Goal: Information Seeking & Learning: Compare options

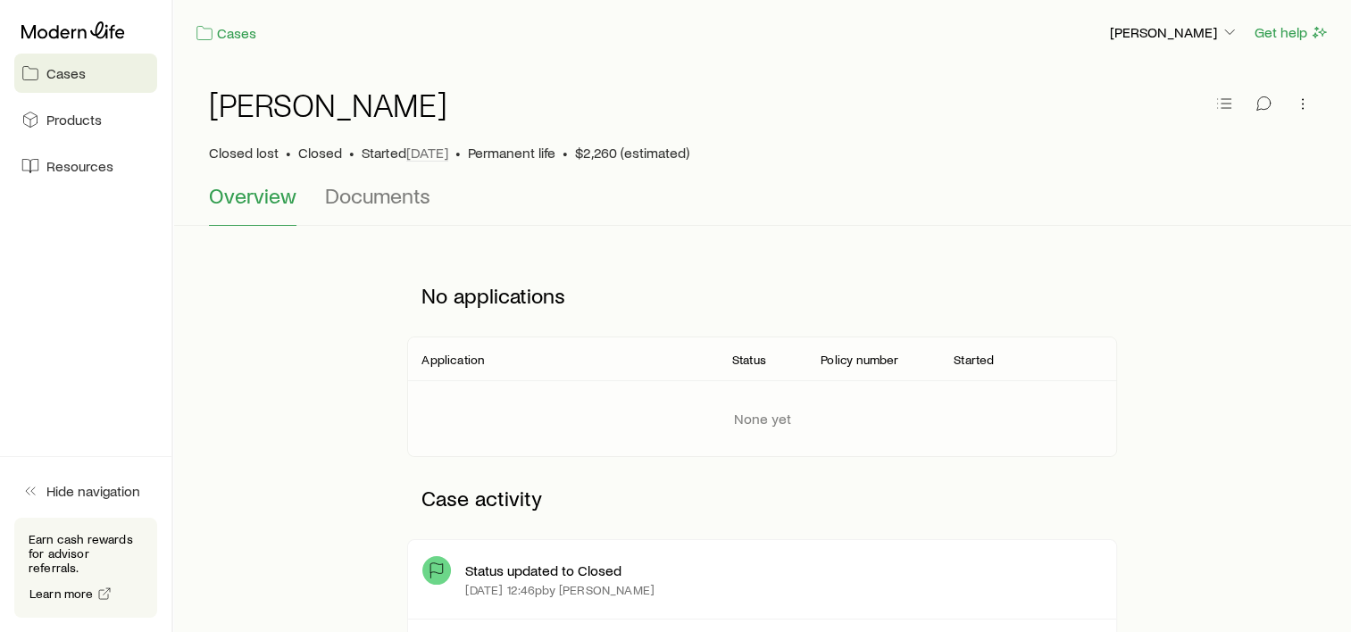
click at [61, 73] on span "Cases" at bounding box center [65, 73] width 39 height 18
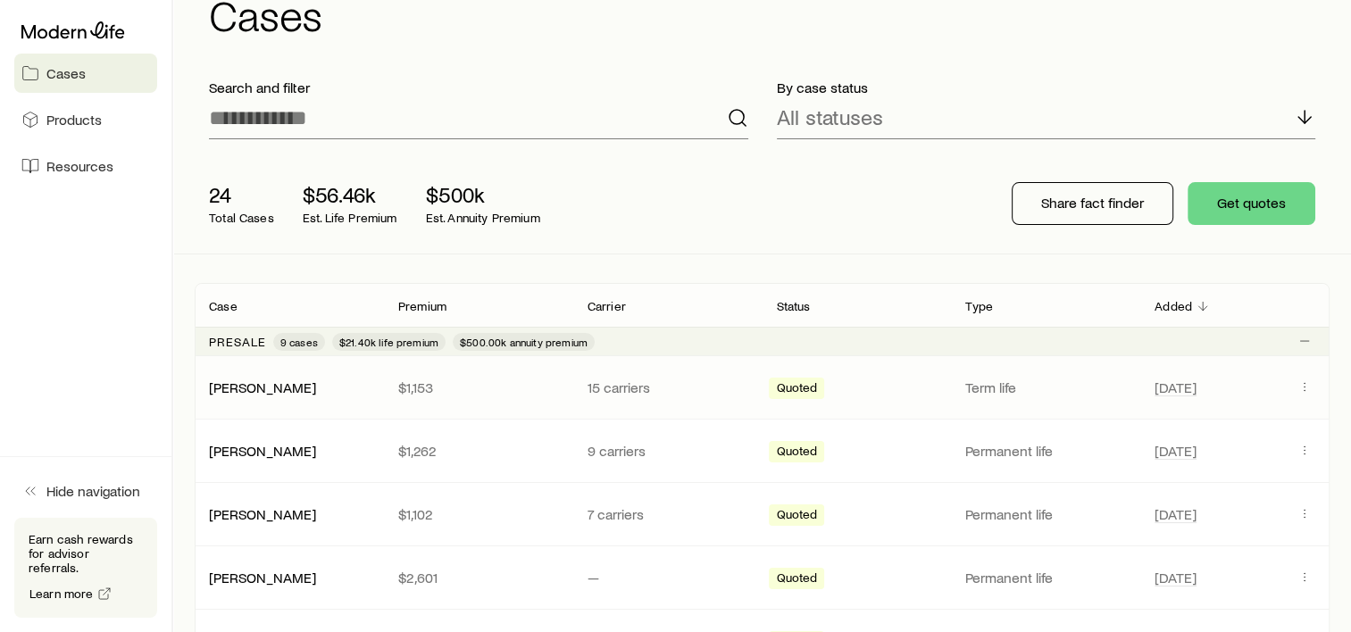
scroll to position [89, 0]
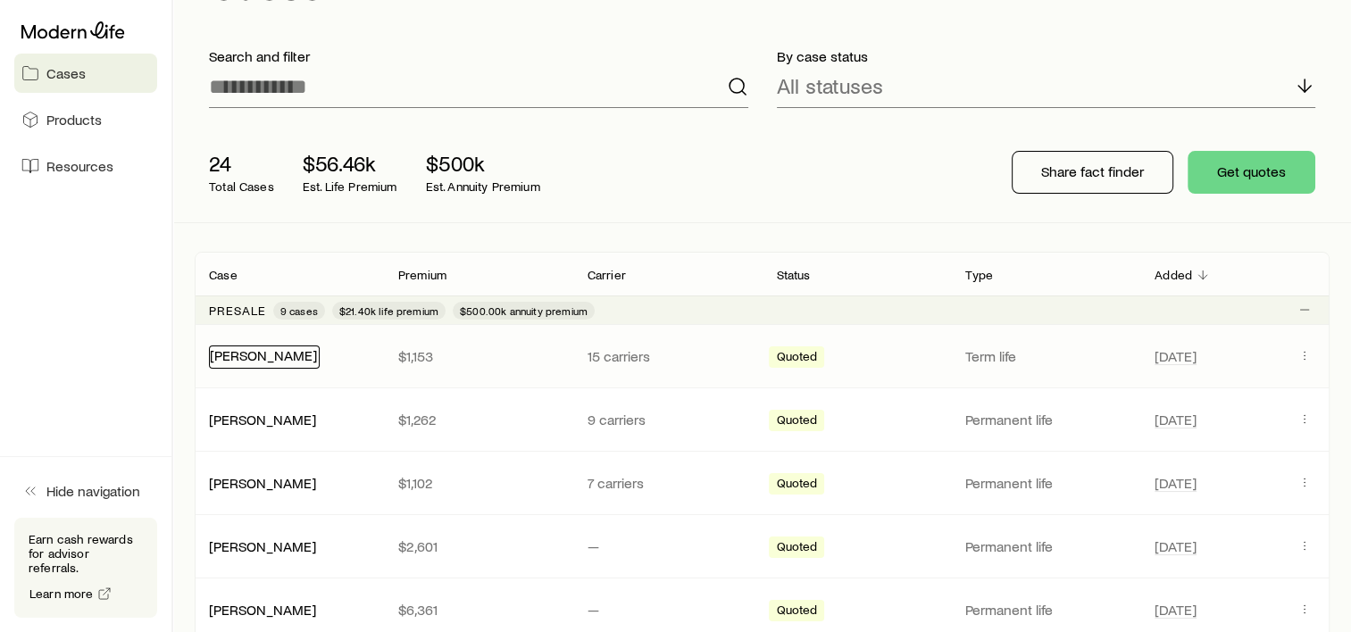
click at [259, 361] on link "[PERSON_NAME]" at bounding box center [263, 355] width 107 height 17
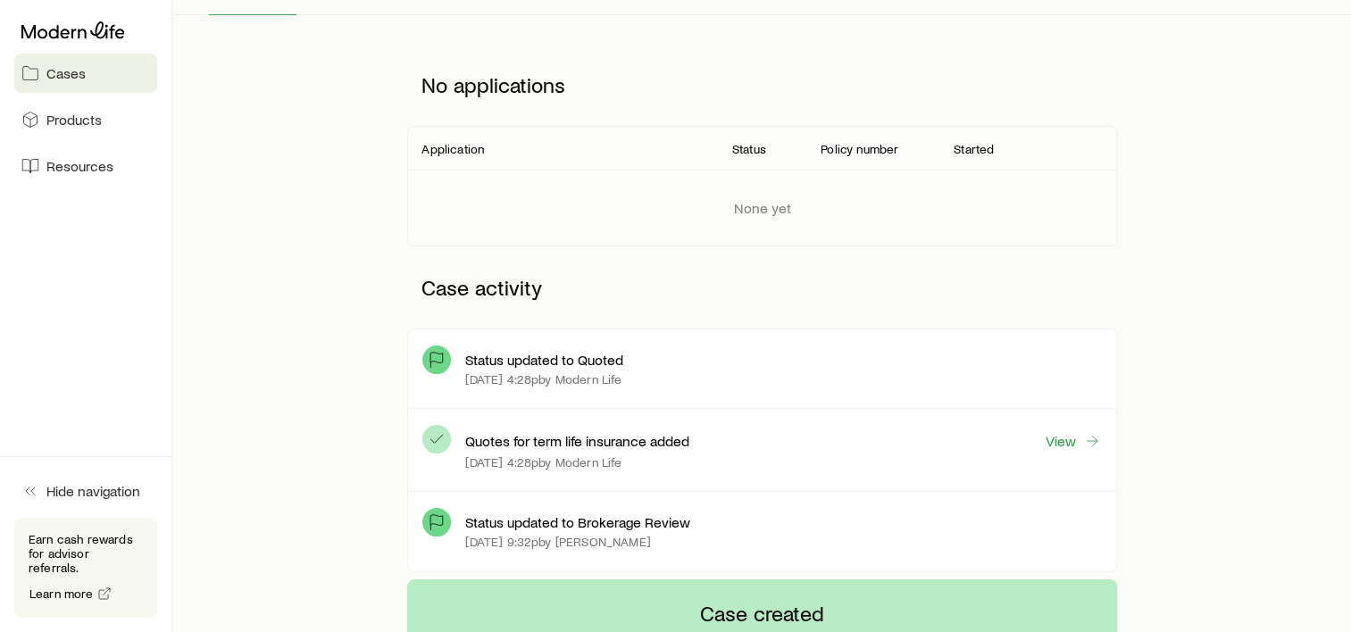
scroll to position [268, 0]
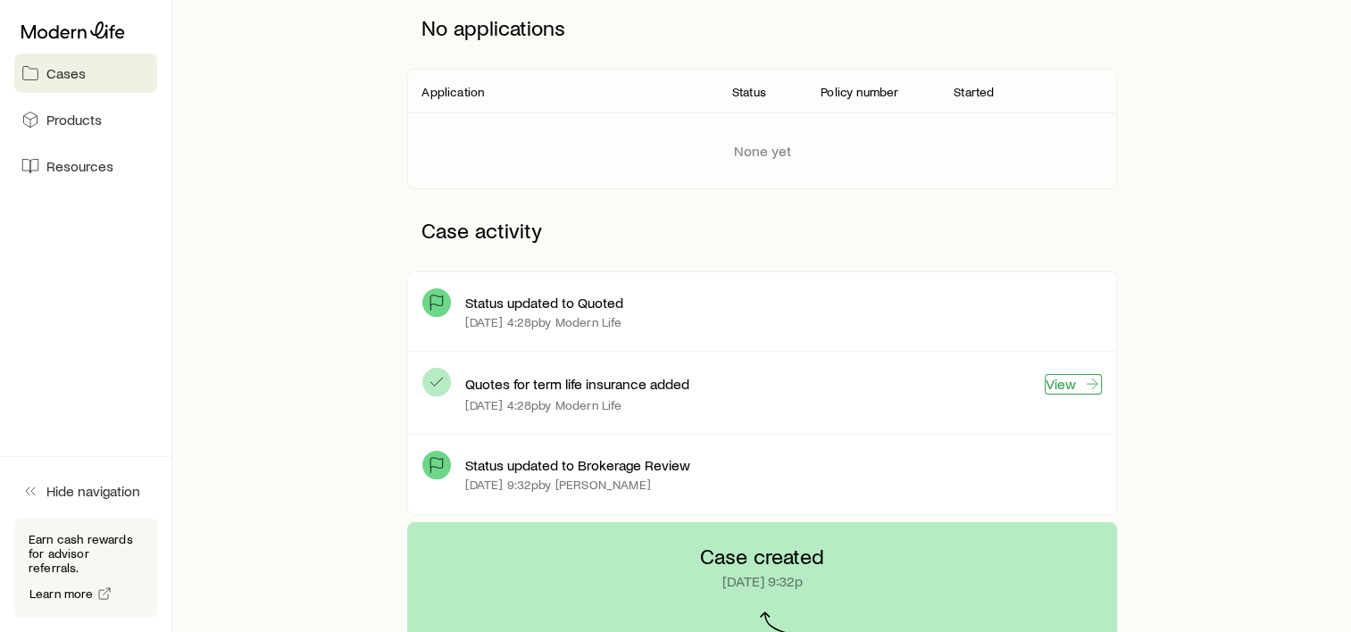
click at [1072, 389] on link "View" at bounding box center [1073, 384] width 57 height 21
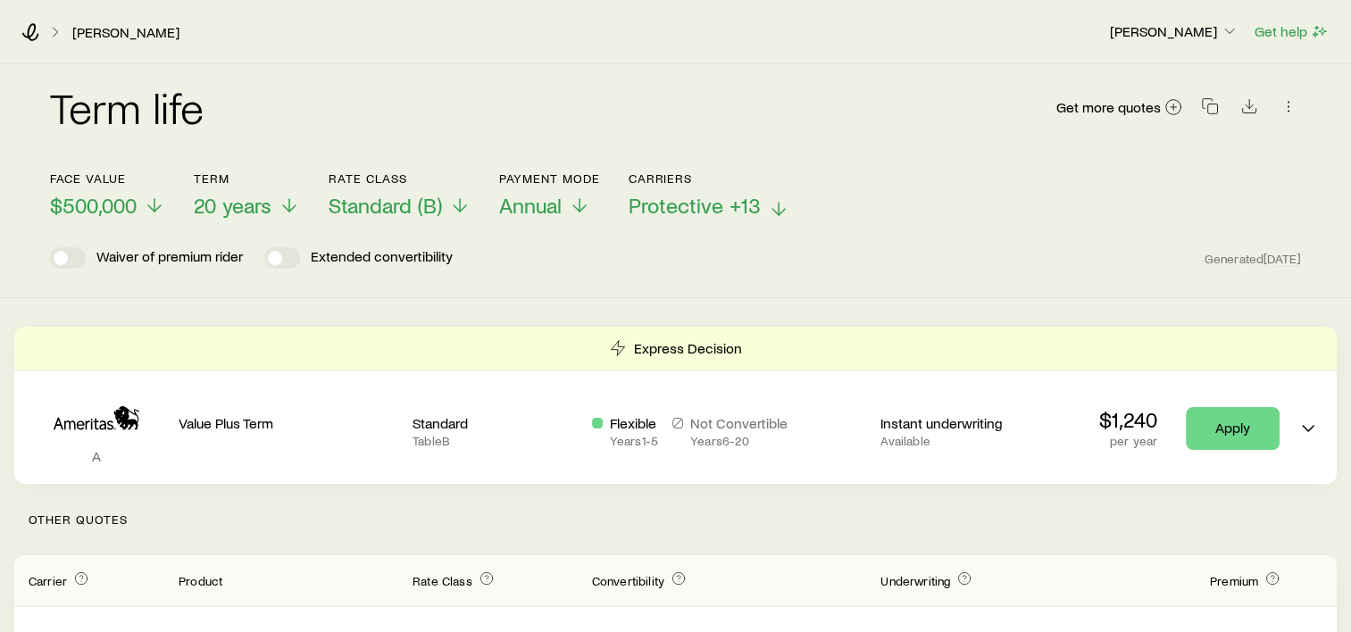
click at [770, 205] on icon at bounding box center [778, 208] width 21 height 21
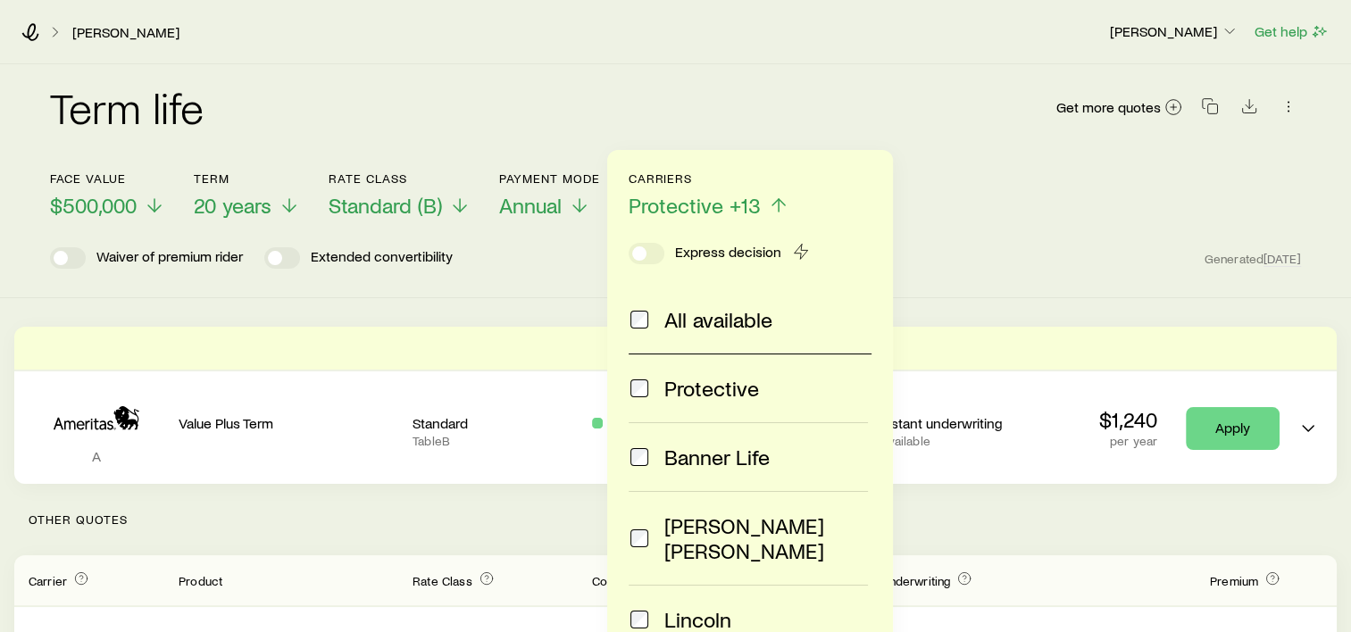
click at [999, 219] on header "Face value $500,000 Term 20 years Rate Class Standard (B) Payment Mode Annual C…" at bounding box center [675, 219] width 1251 height 97
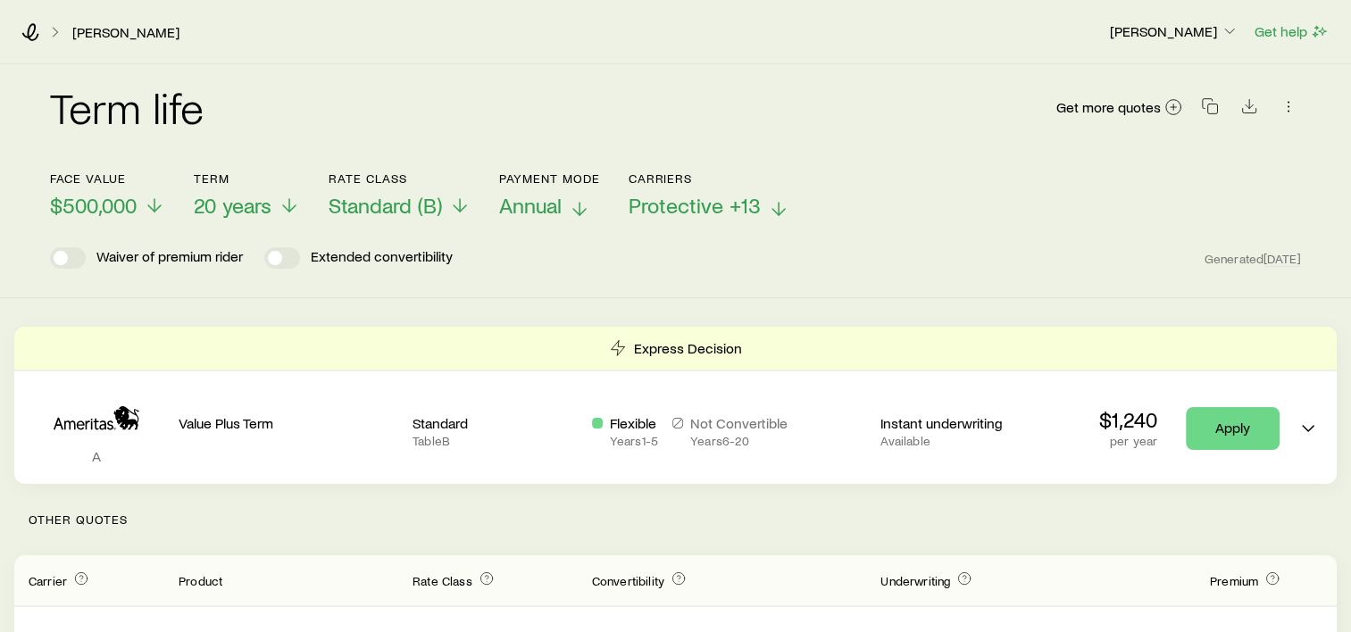
click at [536, 206] on span "Annual" at bounding box center [530, 205] width 63 height 25
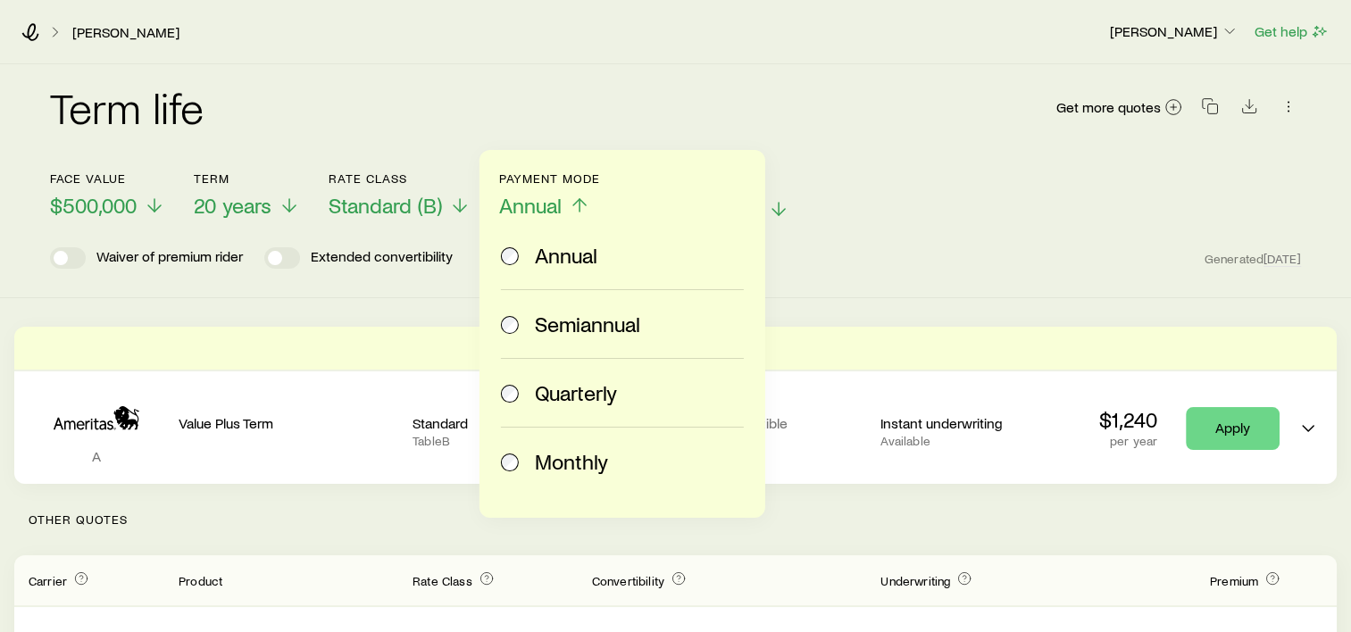
click at [557, 472] on span "Monthly" at bounding box center [571, 461] width 73 height 25
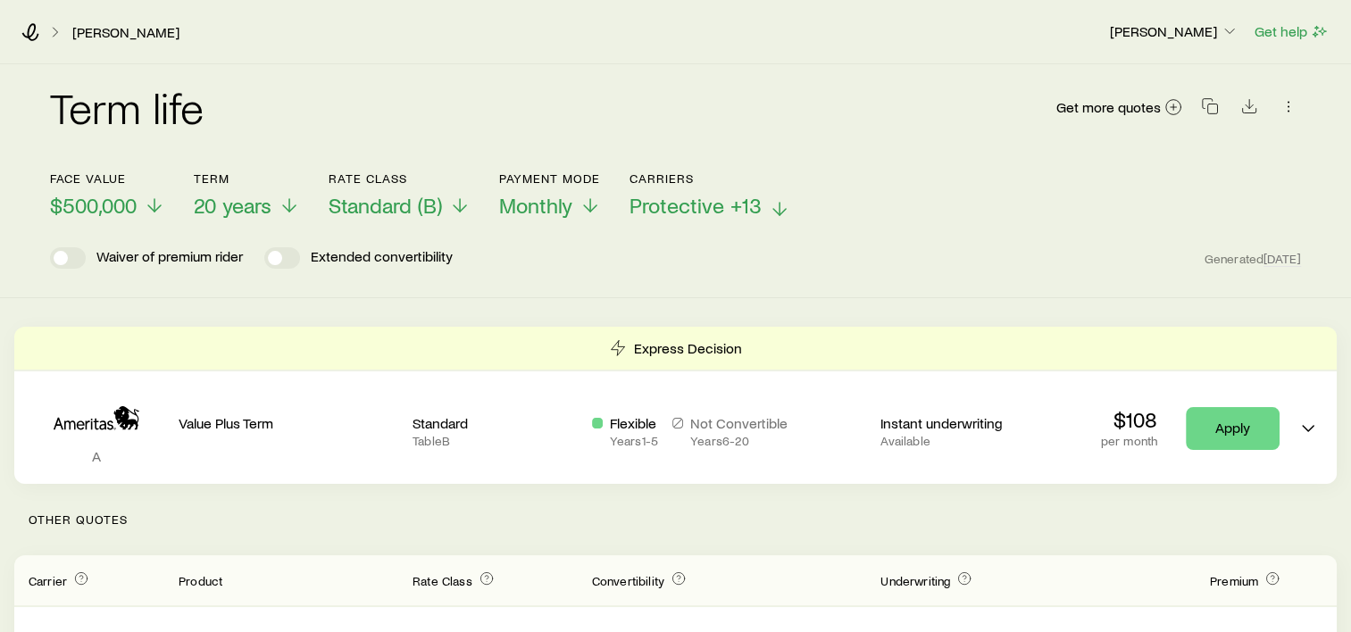
click at [766, 218] on header "Face value $500,000 Term 20 years Rate Class Standard (B) Payment Mode Monthly …" at bounding box center [675, 219] width 1251 height 97
click at [779, 206] on icon at bounding box center [779, 208] width 21 height 21
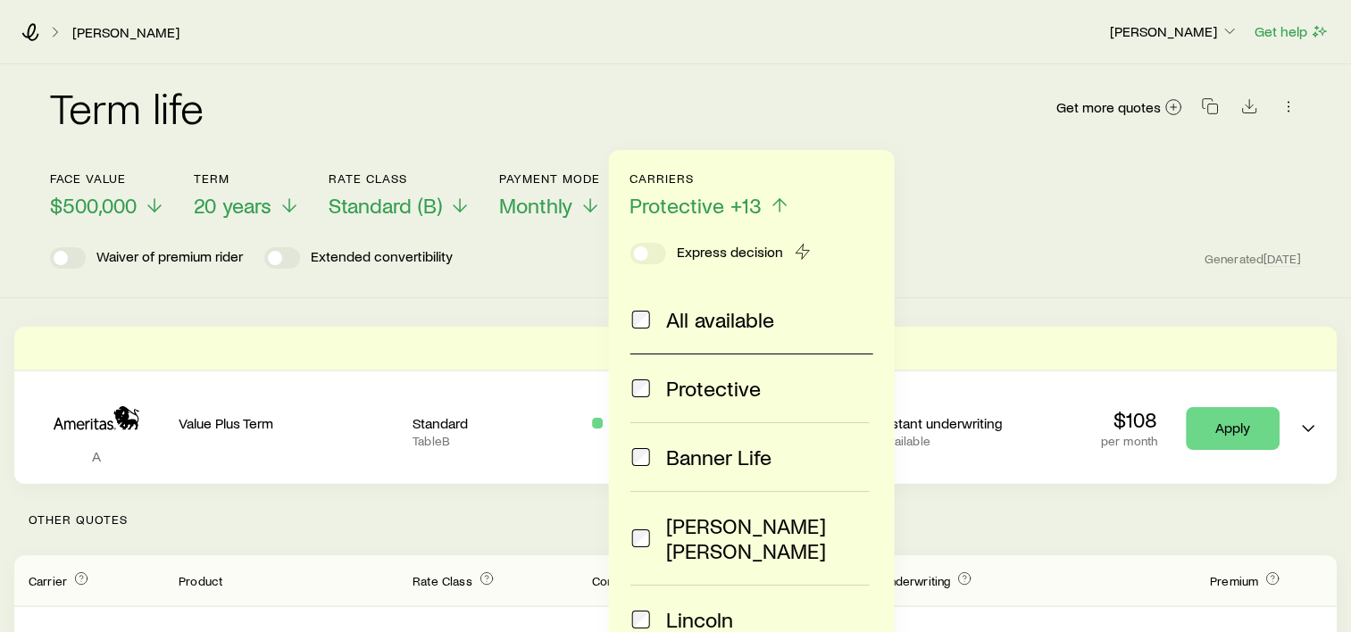
click at [650, 318] on span at bounding box center [641, 319] width 21 height 25
drag, startPoint x: 650, startPoint y: 393, endPoint x: 762, endPoint y: 540, distance: 184.9
click at [650, 393] on span at bounding box center [641, 388] width 21 height 25
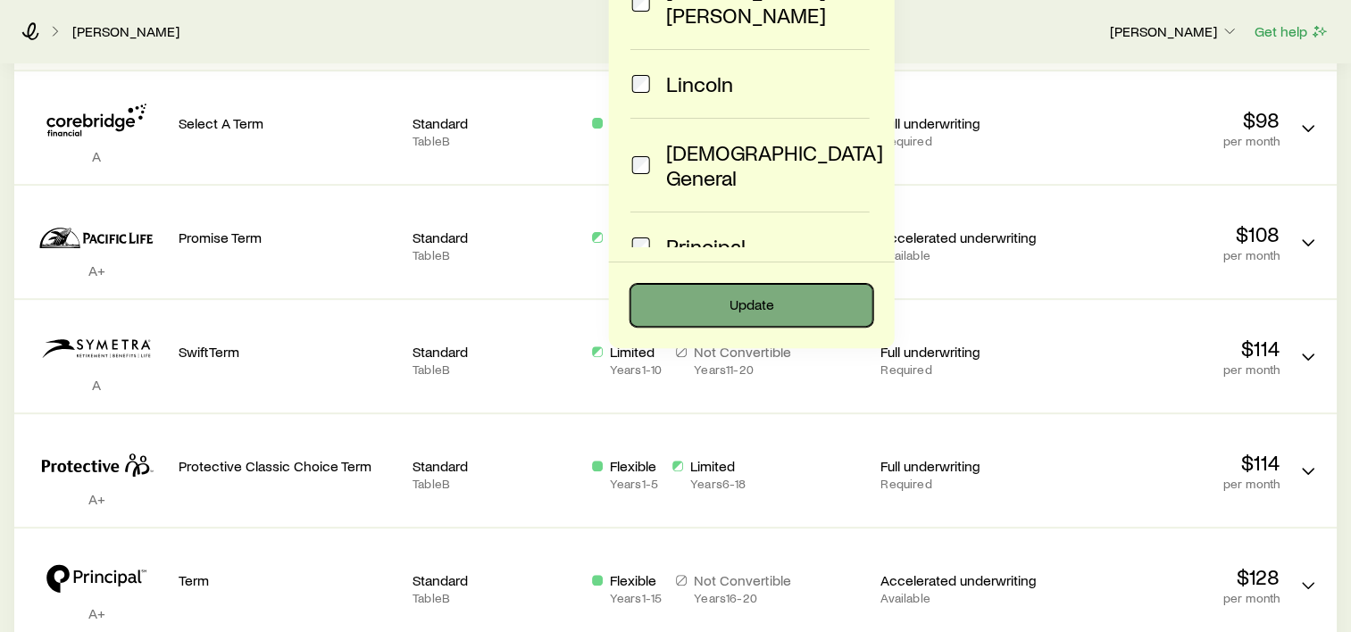
click at [772, 311] on button "Update" at bounding box center [752, 305] width 243 height 43
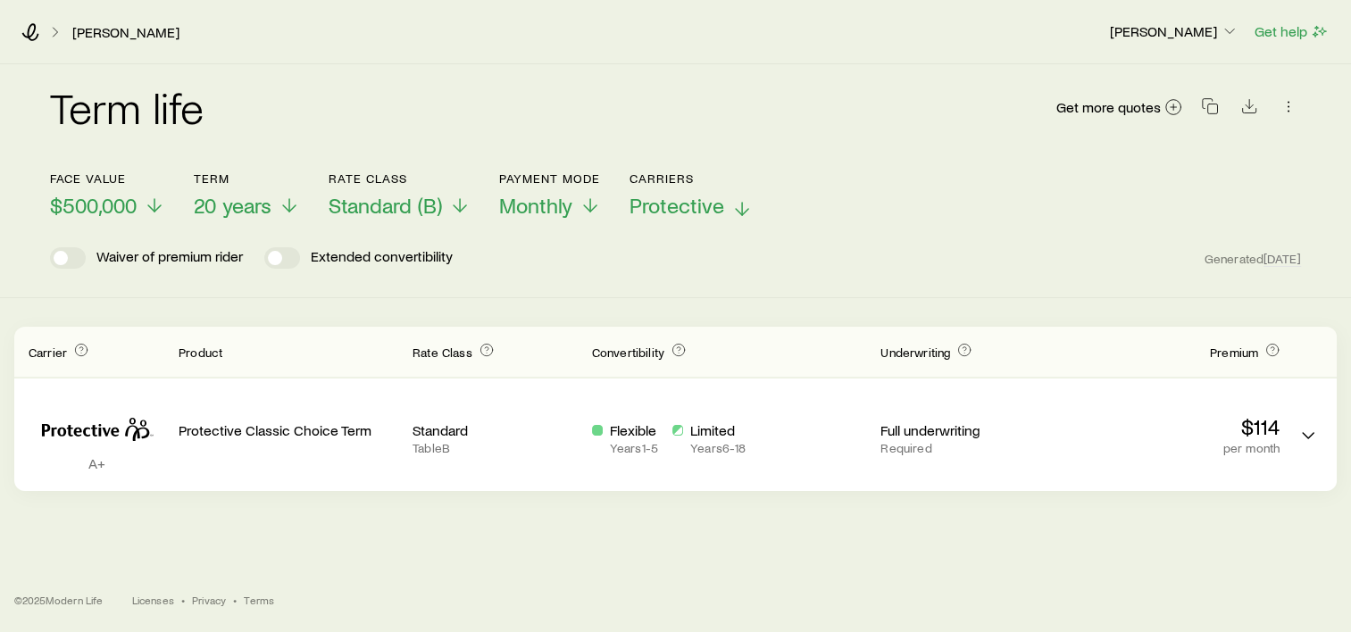
scroll to position [0, 0]
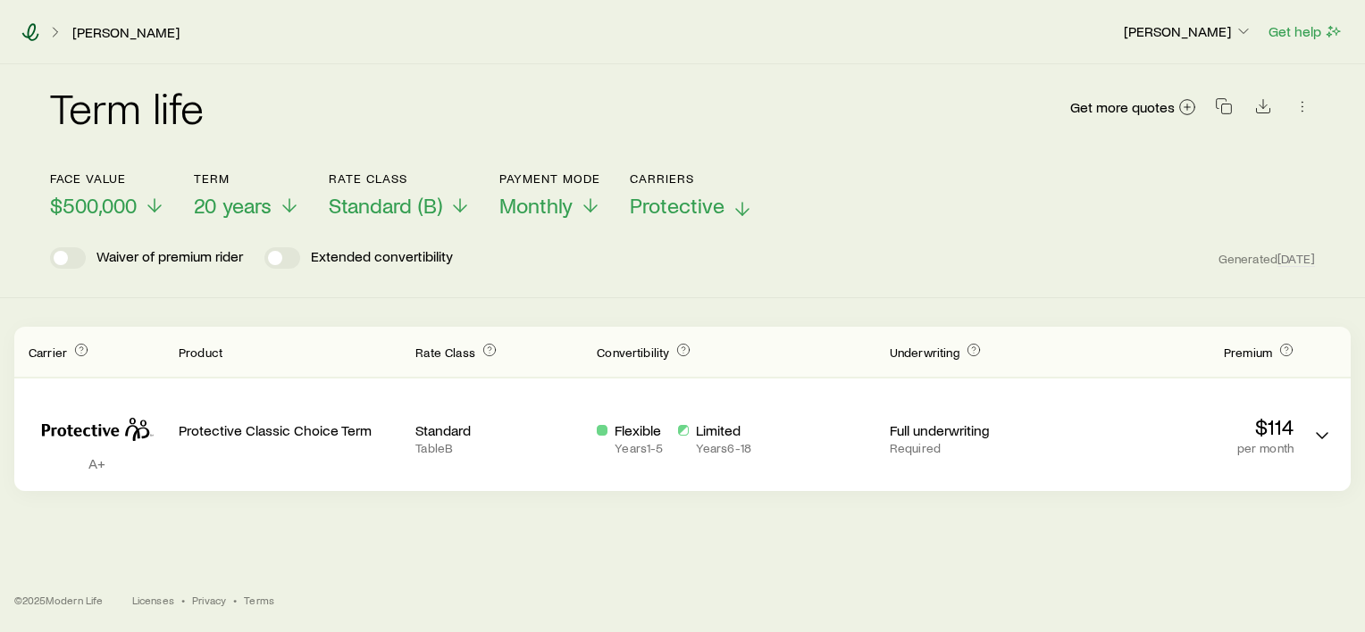
click at [32, 32] on icon at bounding box center [30, 32] width 18 height 18
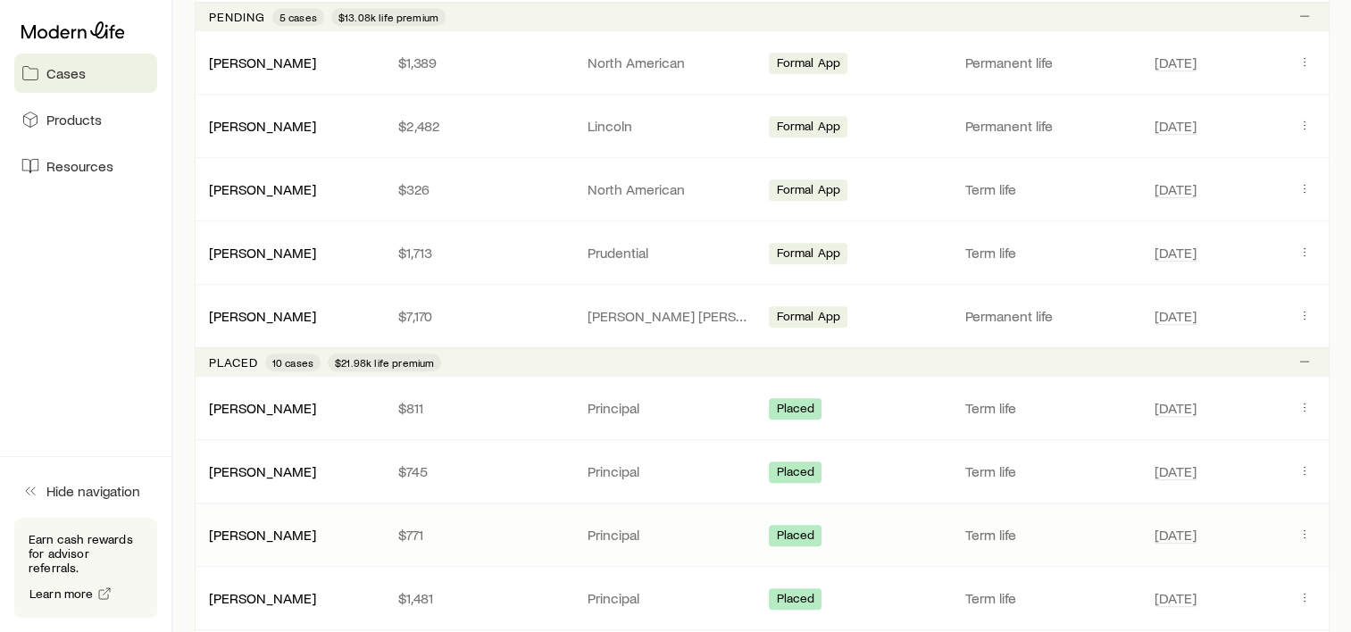
scroll to position [1072, 0]
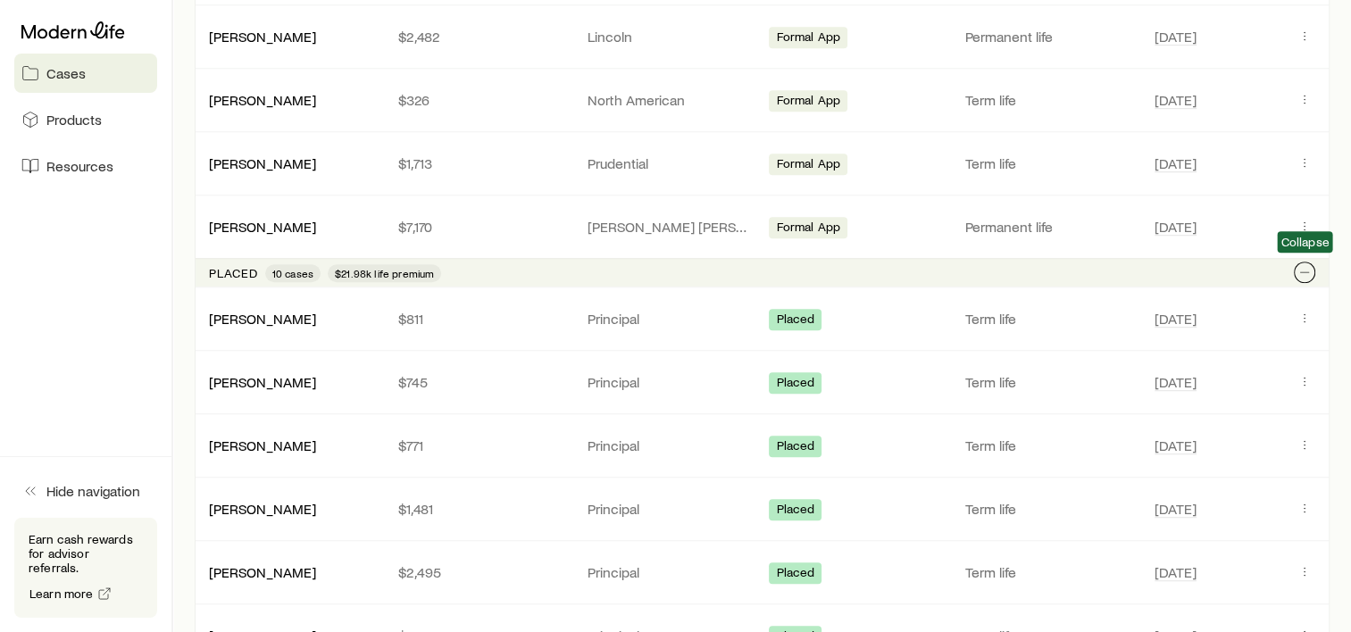
click at [1307, 268] on icon "Client cases" at bounding box center [1305, 272] width 14 height 14
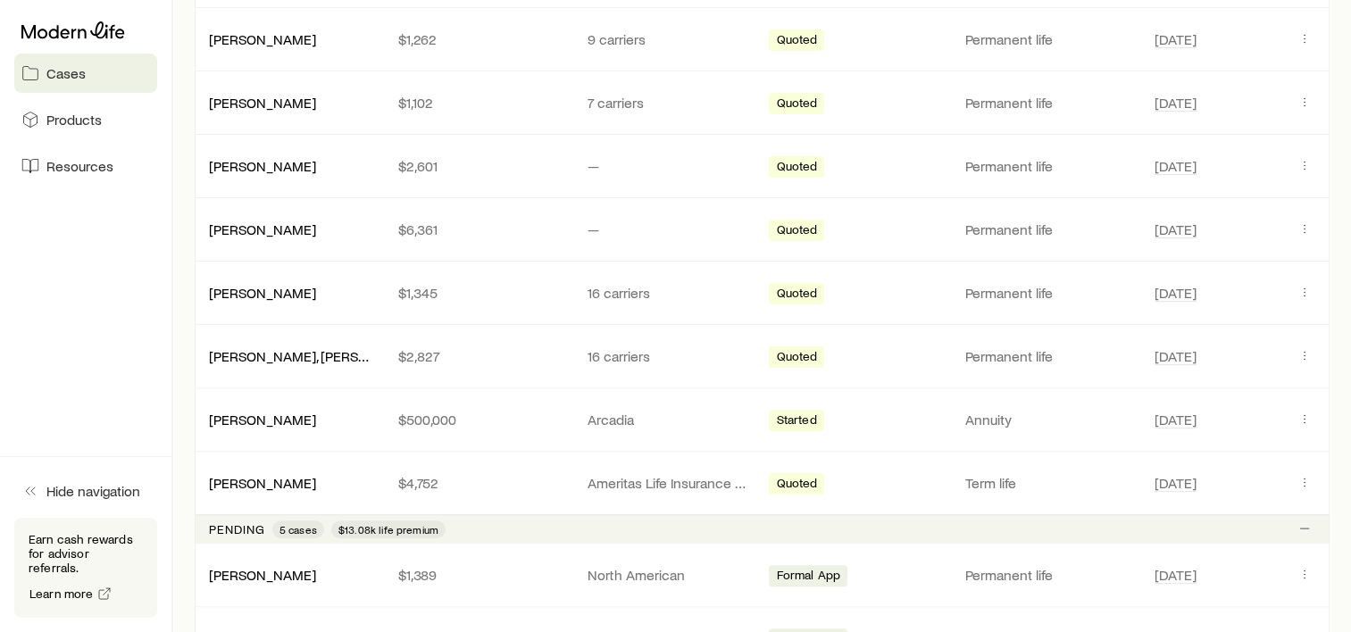
scroll to position [268, 0]
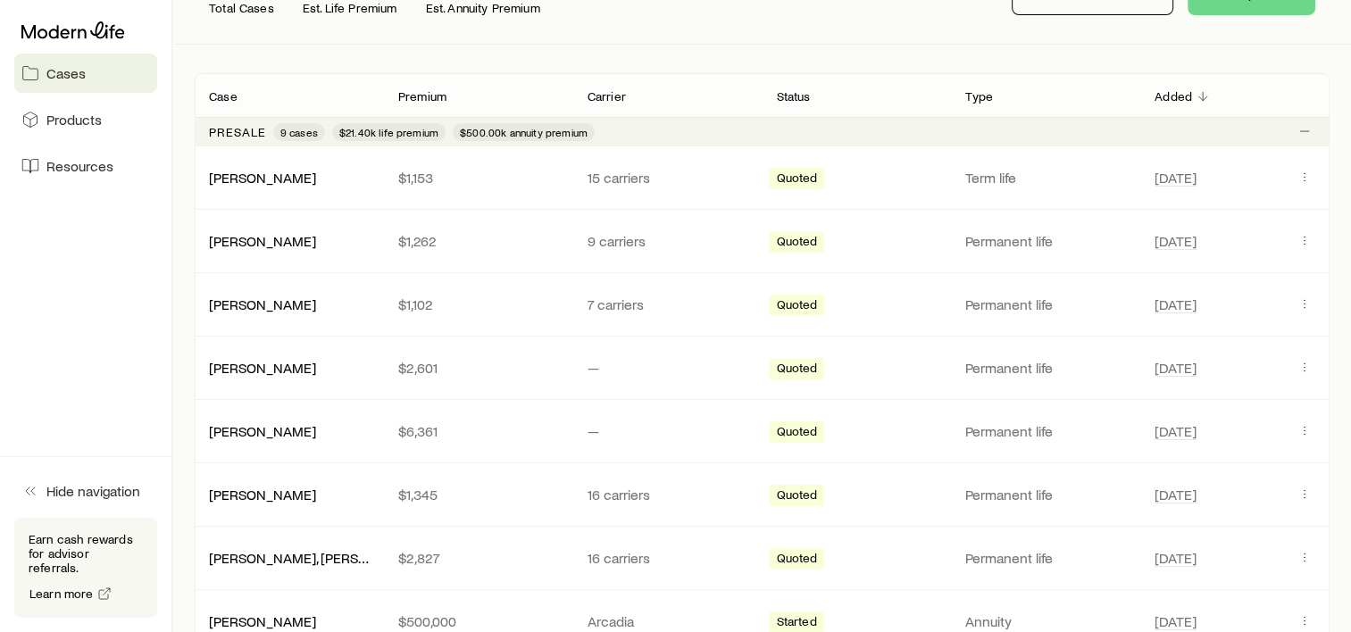
click at [104, 350] on aside "Cases Products Resources Hide navigation Earn cash rewards for advisor referral…" at bounding box center [86, 316] width 173 height 632
click at [71, 315] on aside "Cases Products Resources Hide navigation Earn cash rewards for advisor referral…" at bounding box center [86, 316] width 173 height 632
click at [75, 322] on aside "Cases Products Resources Hide navigation Earn cash rewards for advisor referral…" at bounding box center [86, 316] width 173 height 632
